Goal: Information Seeking & Learning: Learn about a topic

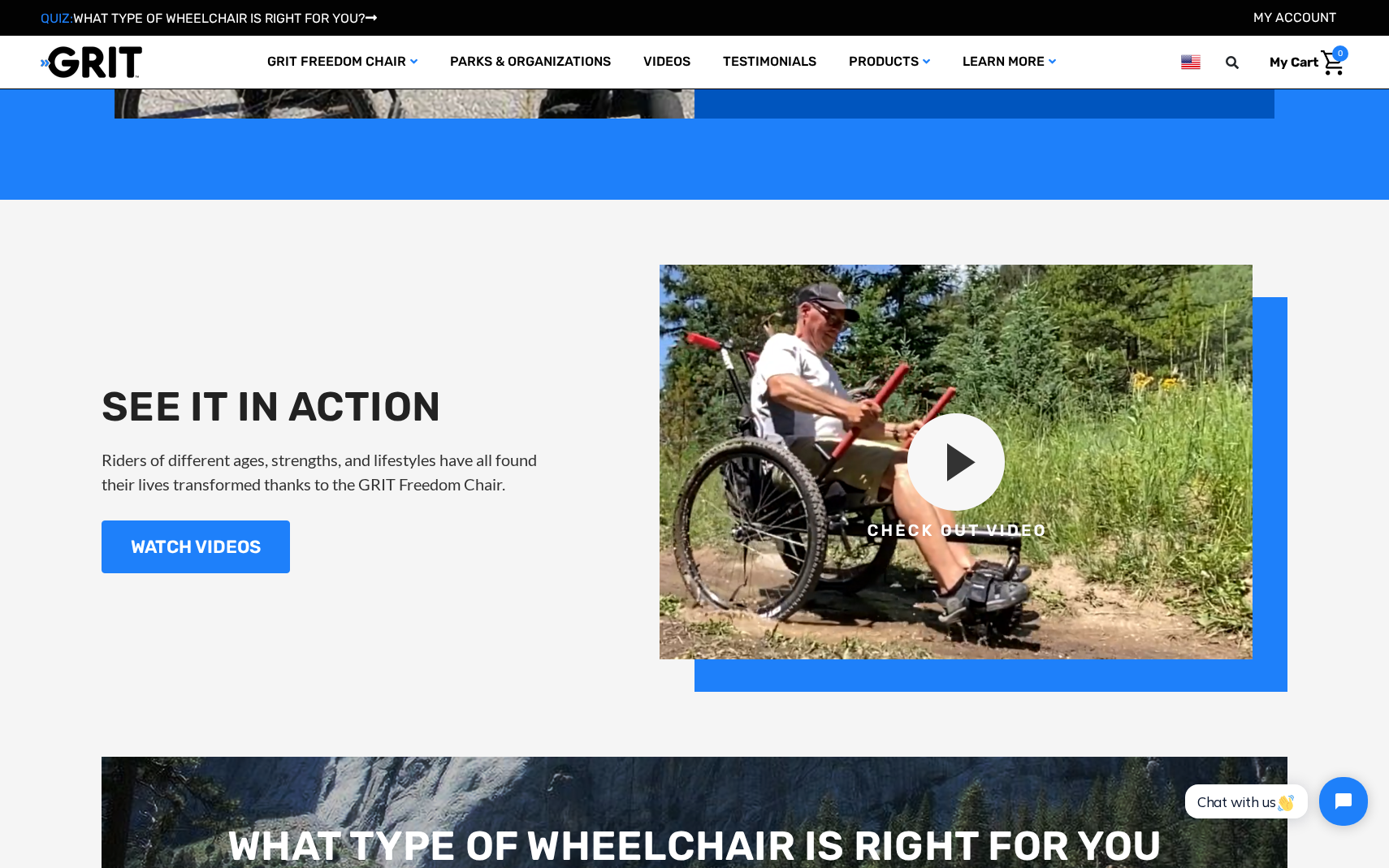
scroll to position [1798, 0]
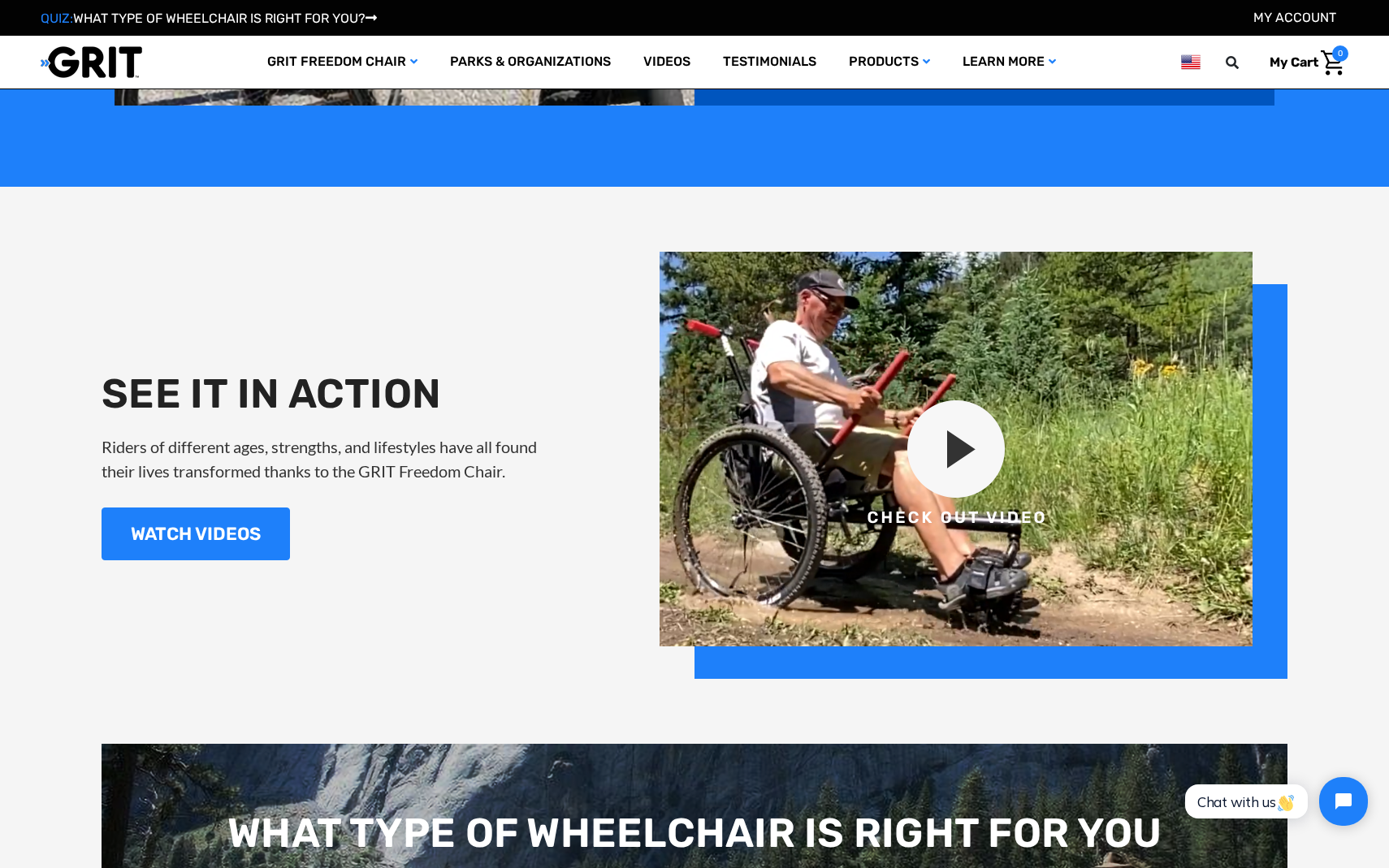
click at [954, 453] on img at bounding box center [973, 466] width 627 height 427
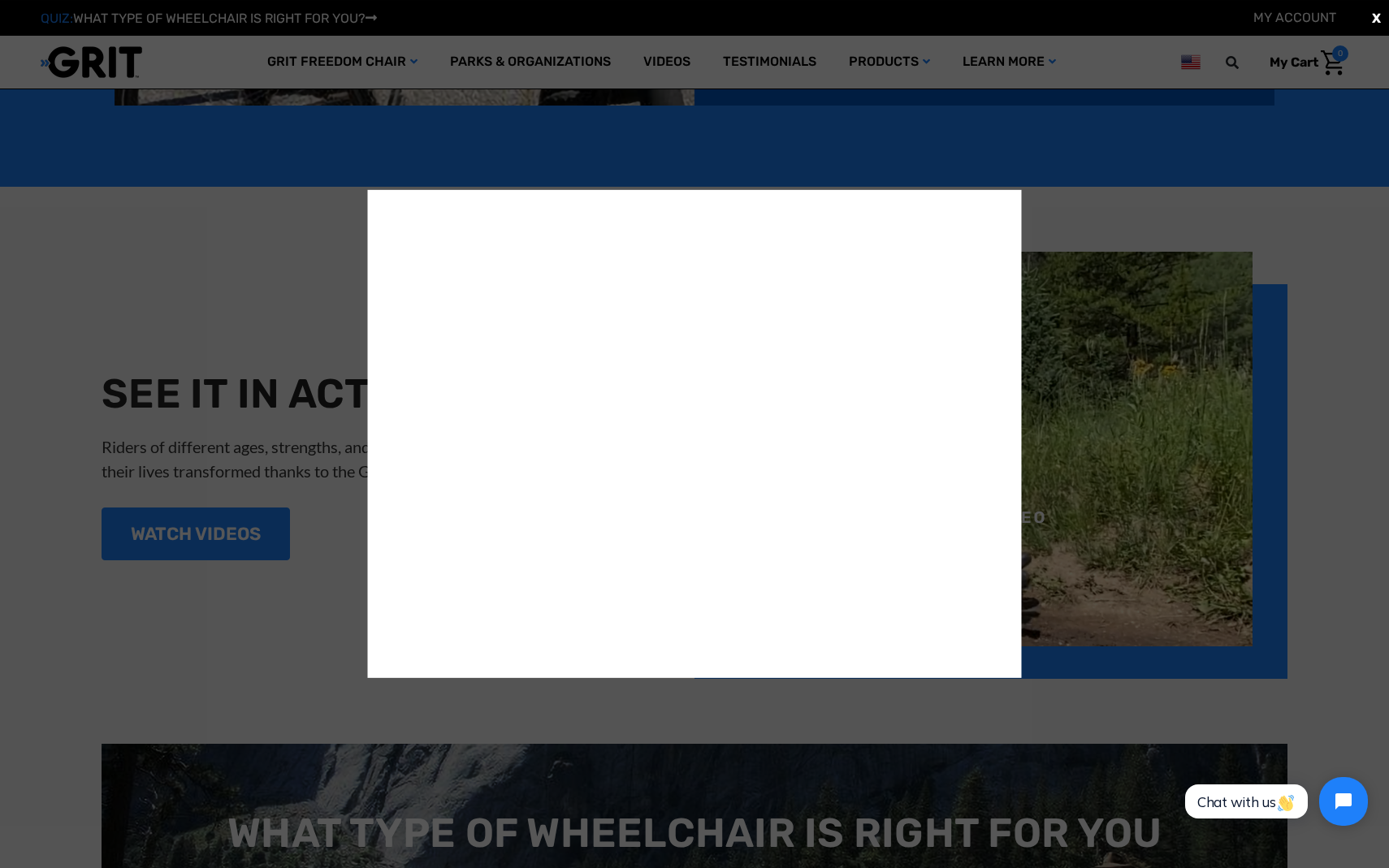
click at [1192, 230] on div "X" at bounding box center [694, 434] width 1389 height 868
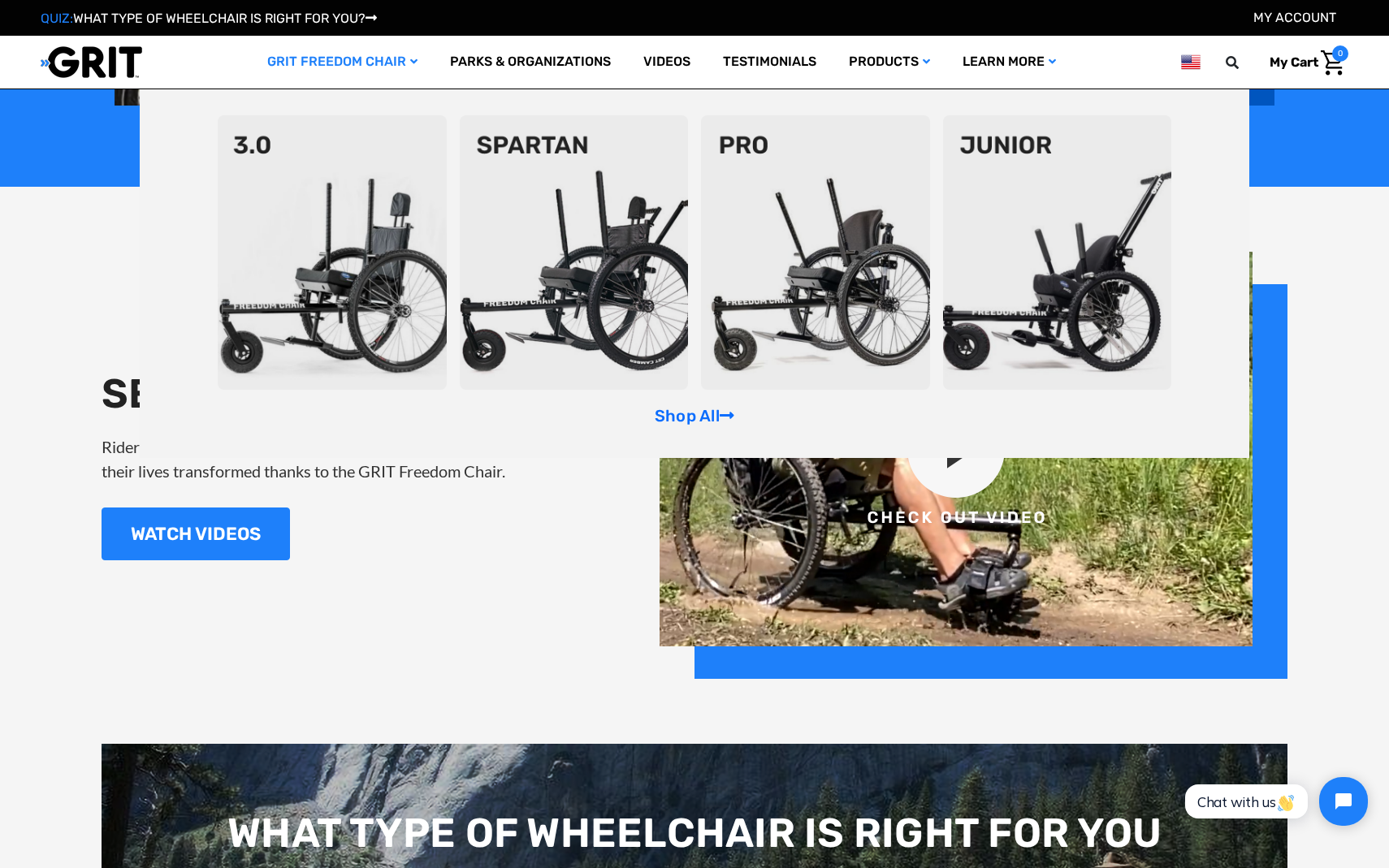
click at [382, 287] on img at bounding box center [333, 252] width 229 height 274
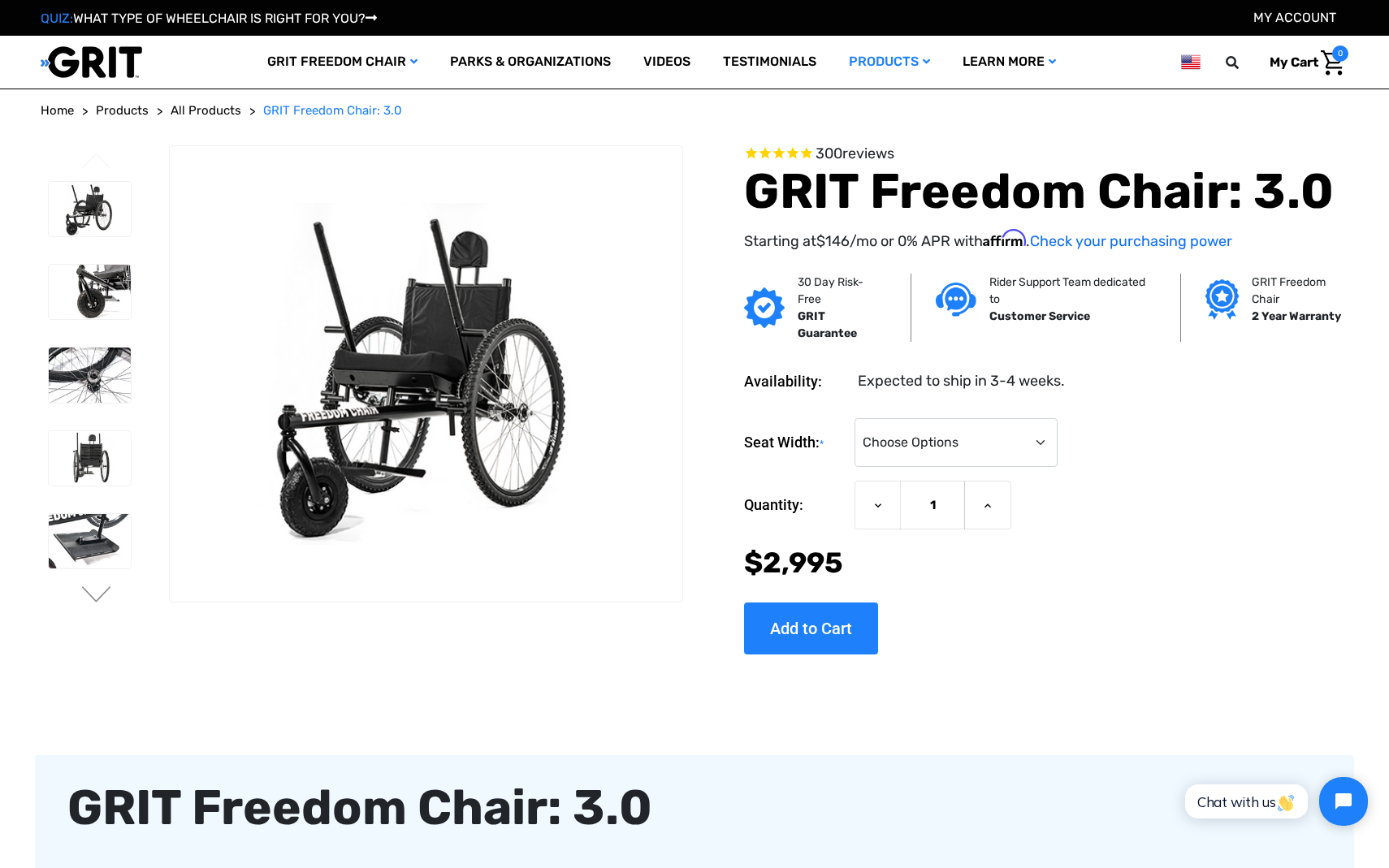
click at [490, 36] on div "QUIZ: WHAT TYPE OF WHEELCHAIR IS RIGHT FOR YOU? My Account" at bounding box center [694, 18] width 1389 height 36
click at [489, 65] on link "Parks & Organizations" at bounding box center [530, 62] width 193 height 53
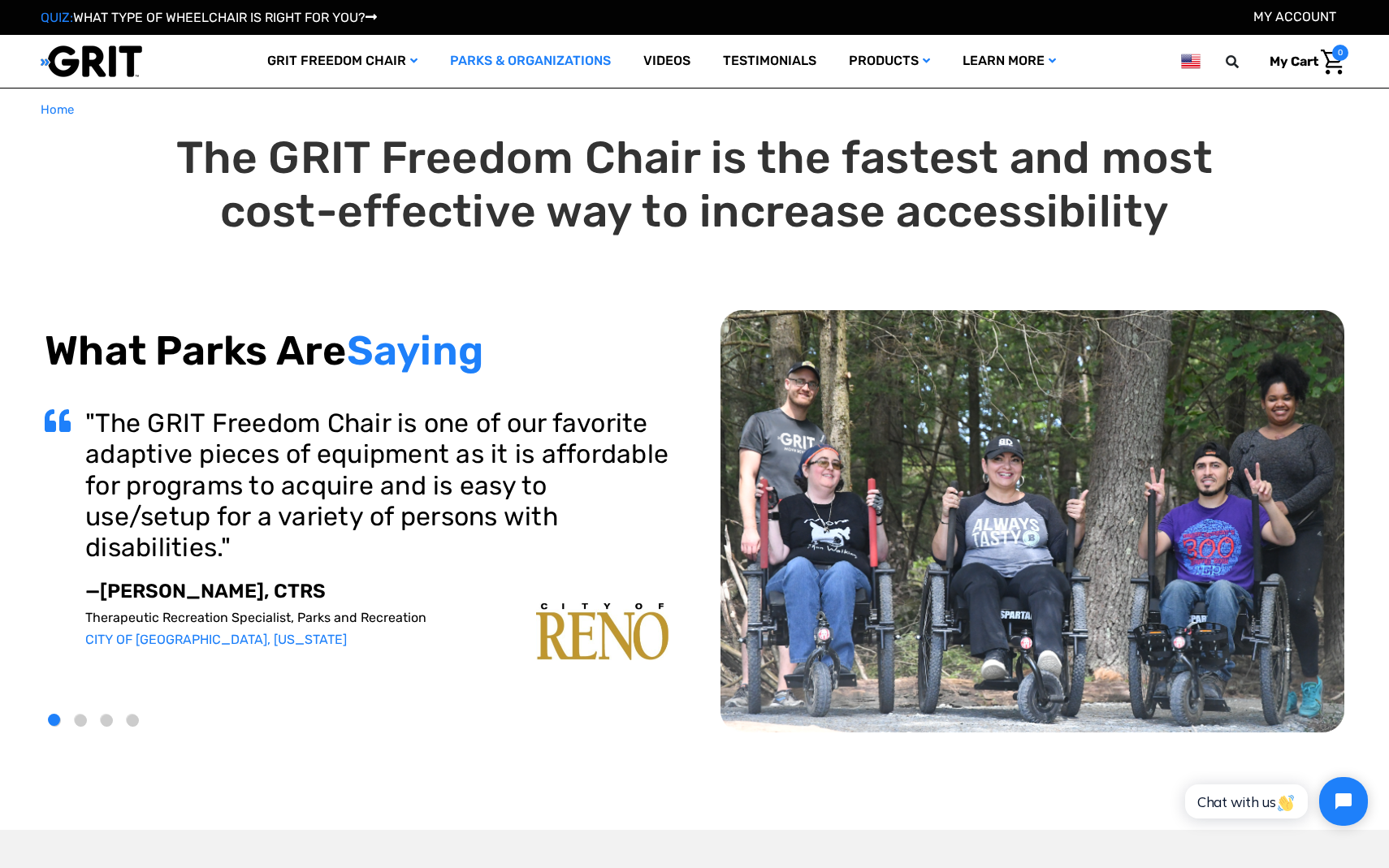
scroll to position [-22, 0]
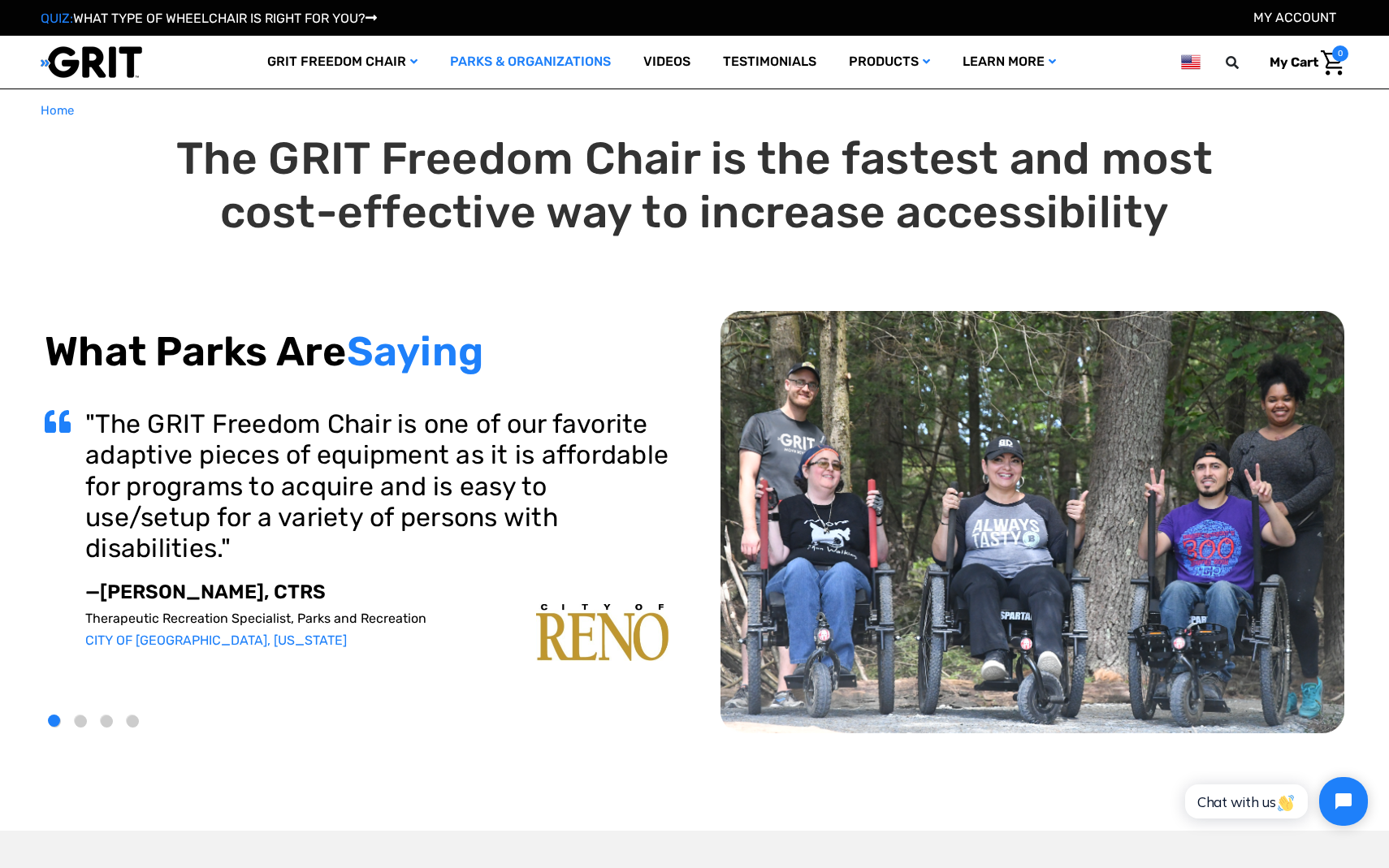
click at [661, 36] on div "QUIZ: WHAT TYPE OF WHEELCHAIR IS RIGHT FOR YOU? My Account" at bounding box center [694, 18] width 1389 height 36
click at [665, 412] on div "What Parks Are Saying "We have a small staff, so we needed something 'plug and …" at bounding box center [356, 522] width 624 height 390
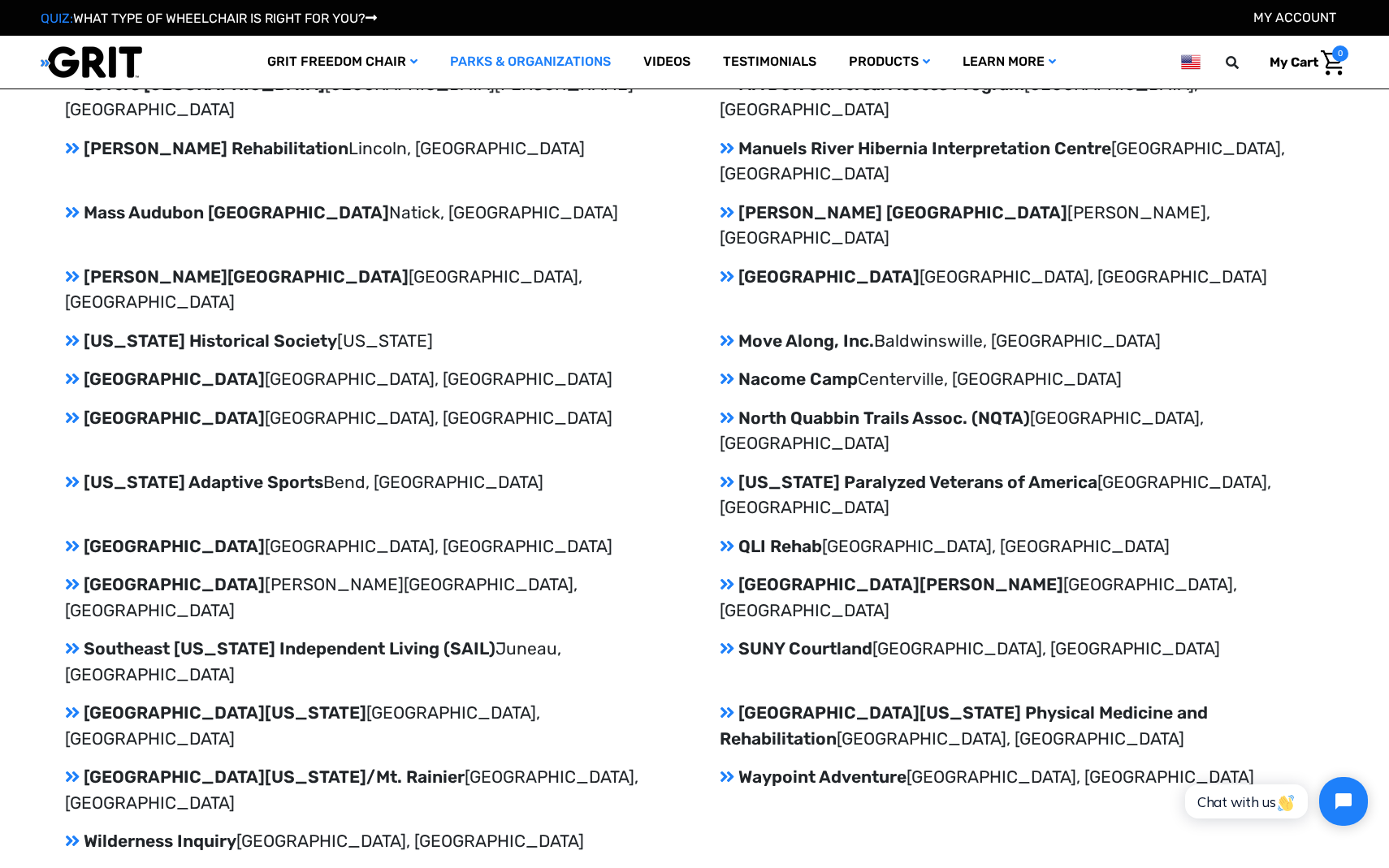
scroll to position [2762, 0]
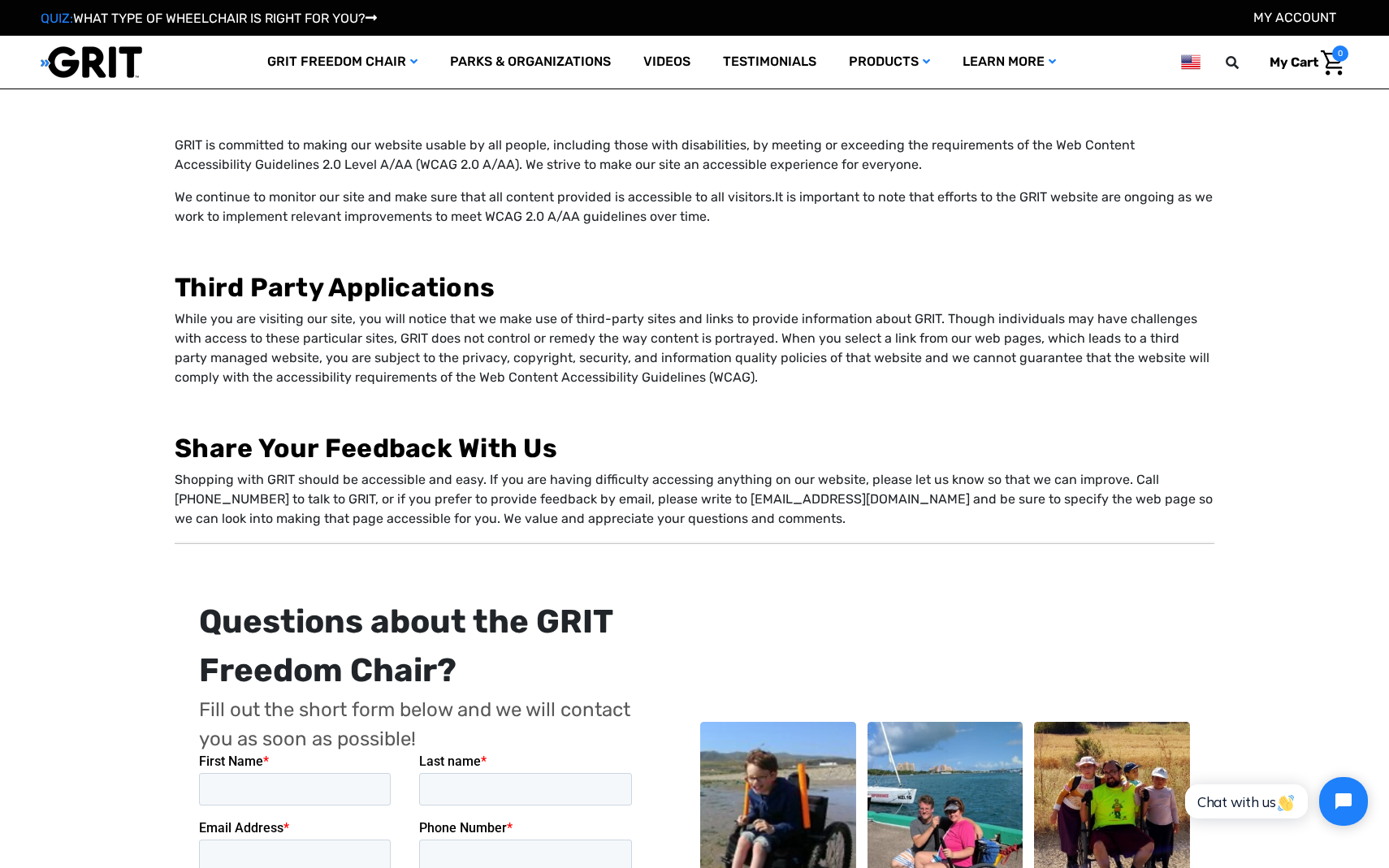
scroll to position [-17, 0]
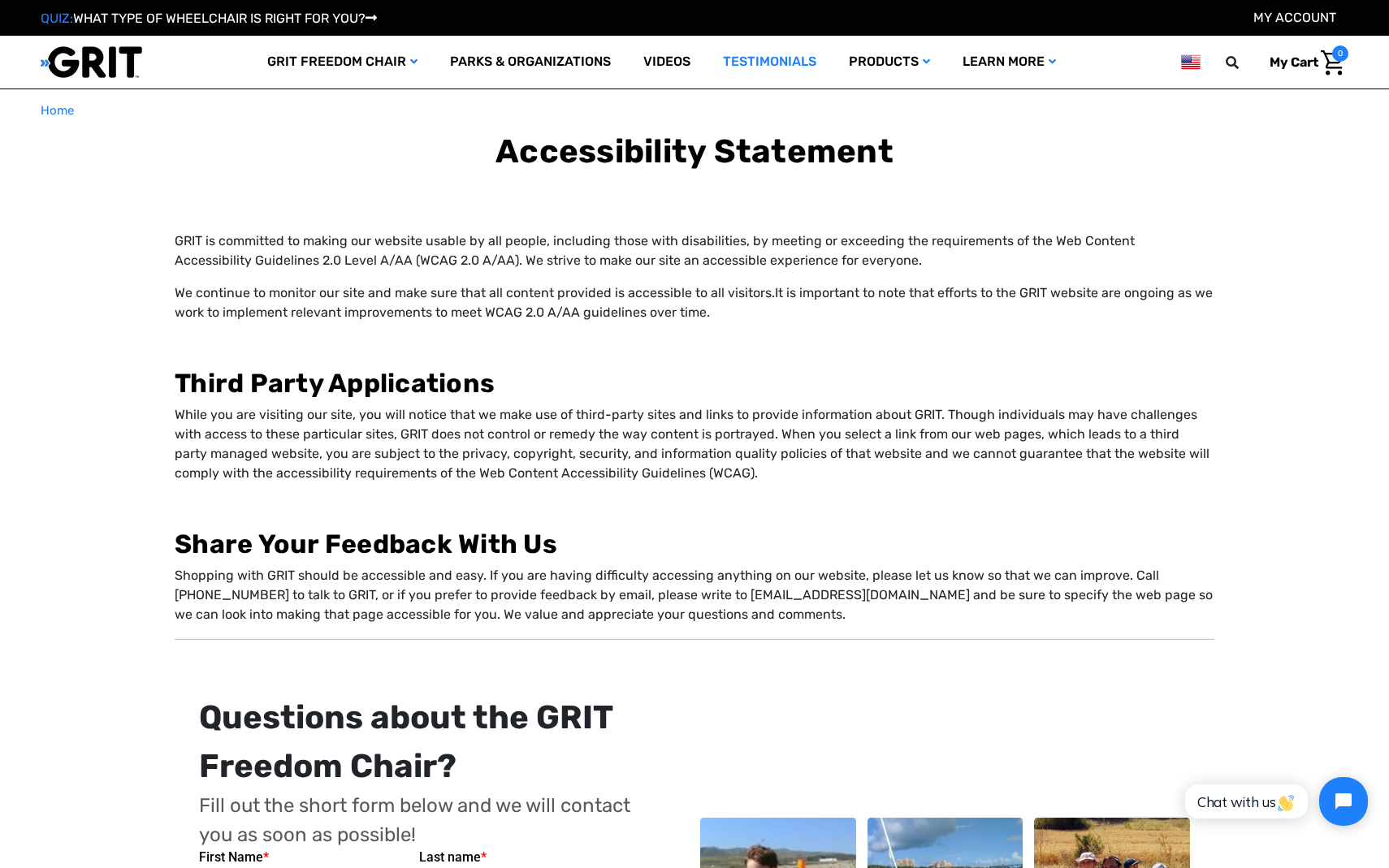
click at [749, 60] on link "Testimonials" at bounding box center [769, 62] width 126 height 53
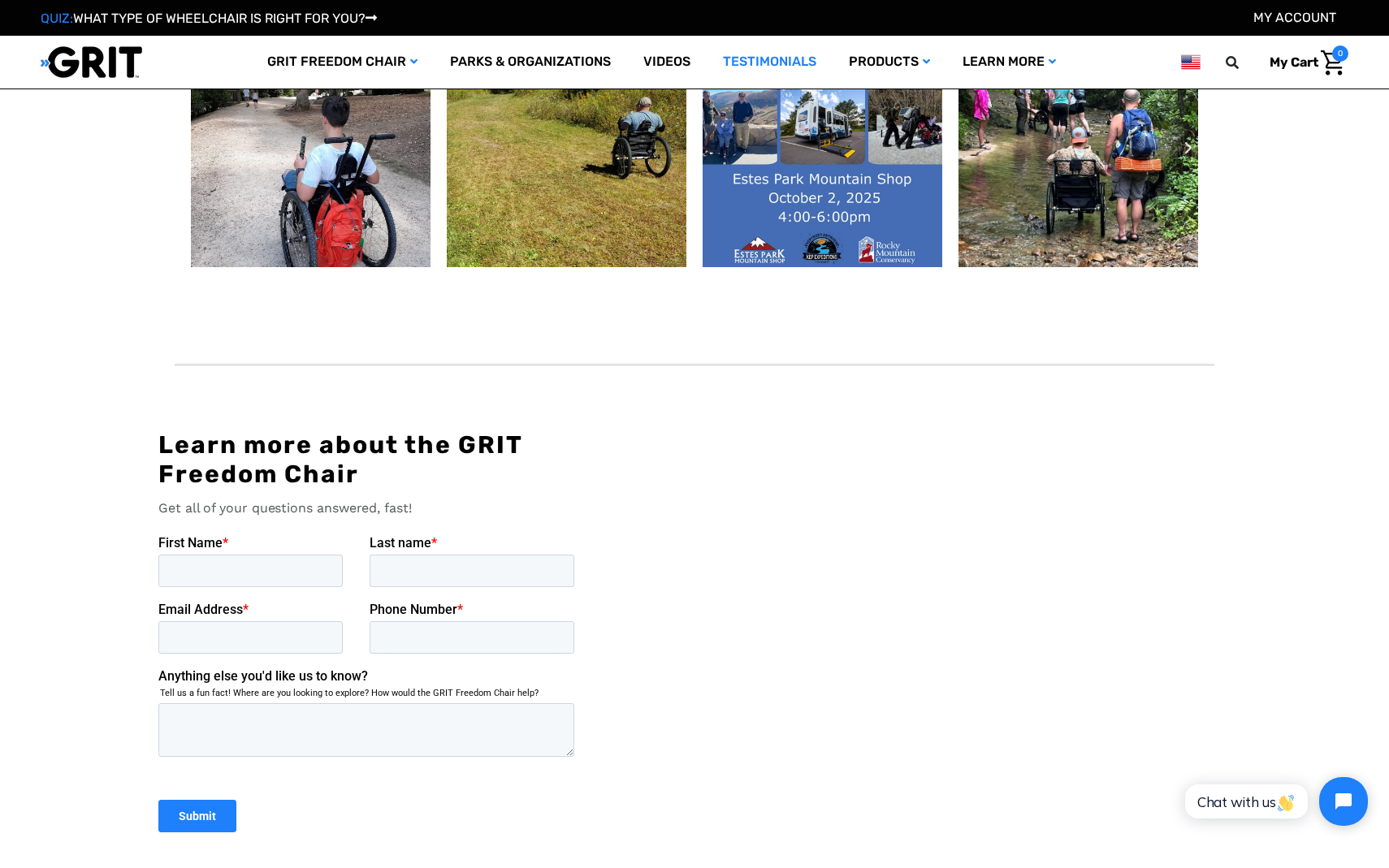
scroll to position [2624, 0]
